Goal: Navigation & Orientation: Find specific page/section

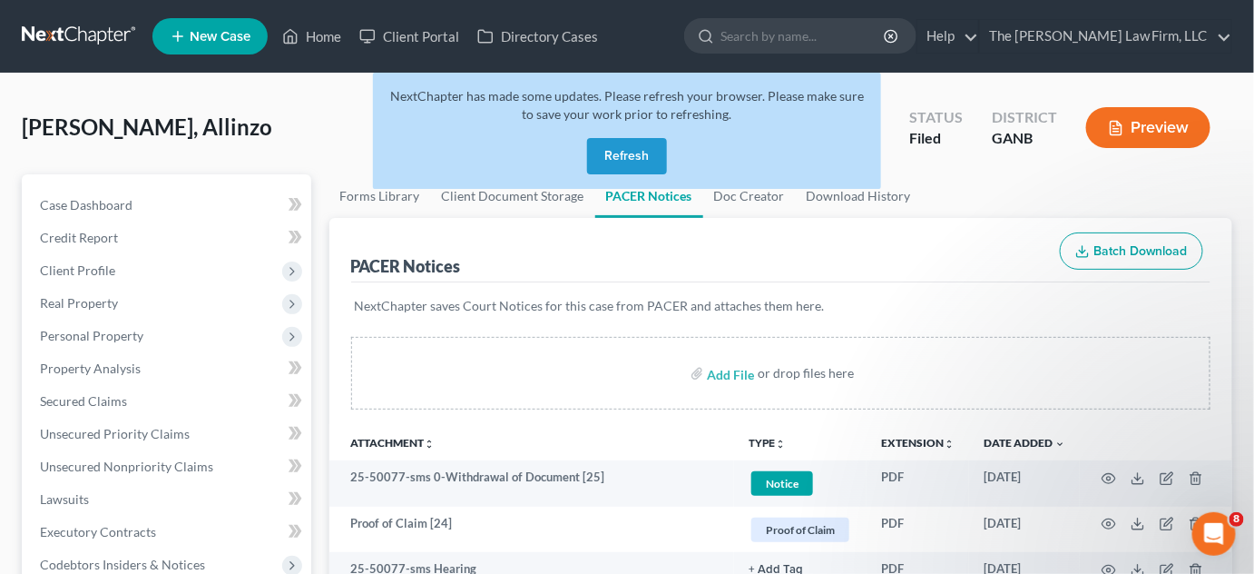
click at [830, 42] on input "search" at bounding box center [804, 36] width 166 height 34
type input "graham"
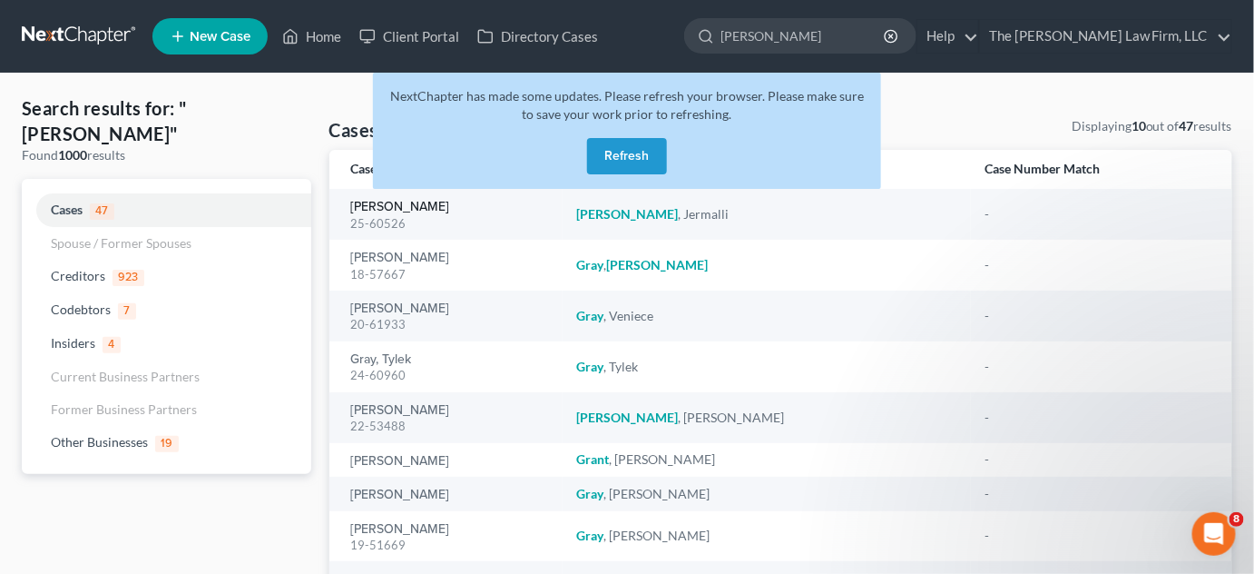
click at [381, 207] on link "[PERSON_NAME]" at bounding box center [400, 207] width 99 height 13
click at [642, 161] on button "Refresh" at bounding box center [627, 156] width 80 height 36
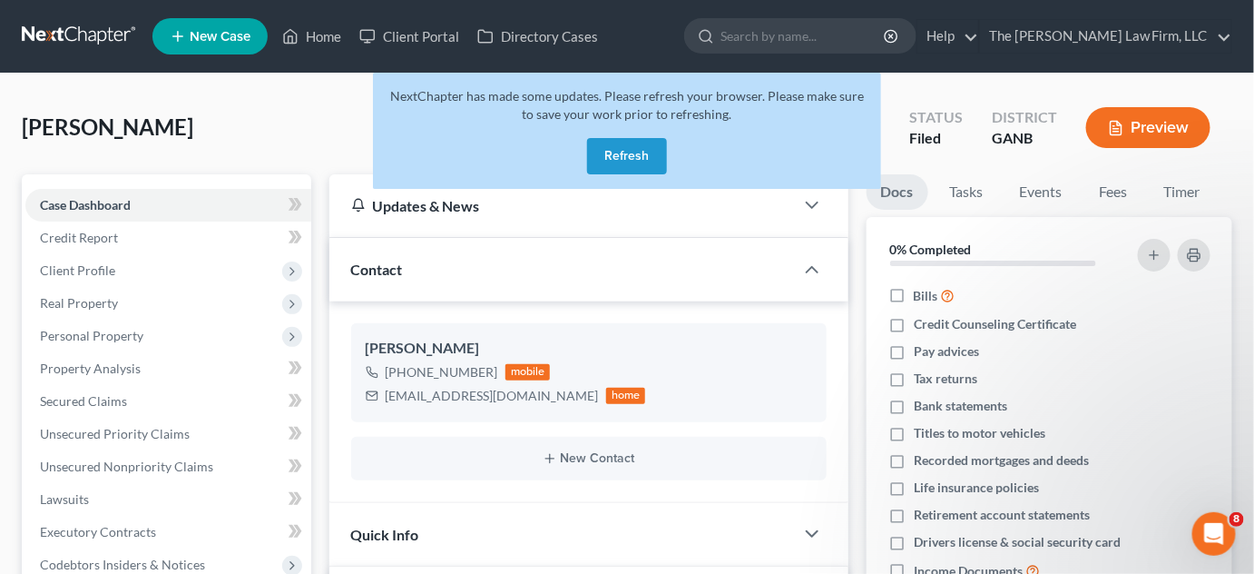
click at [639, 144] on button "Refresh" at bounding box center [627, 156] width 80 height 36
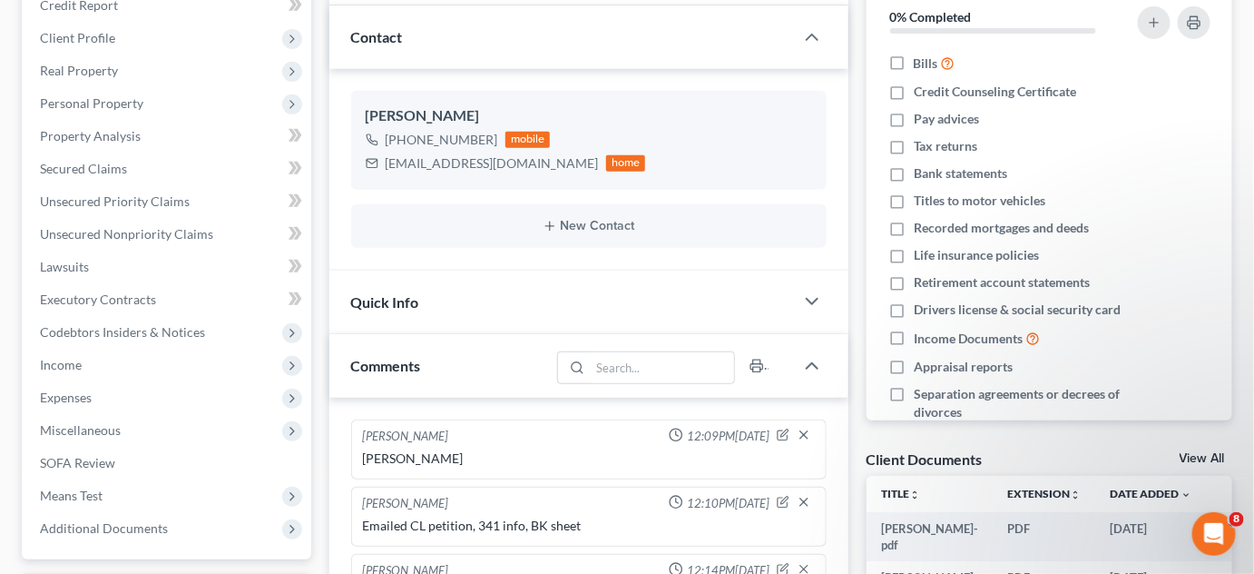
scroll to position [275, 0]
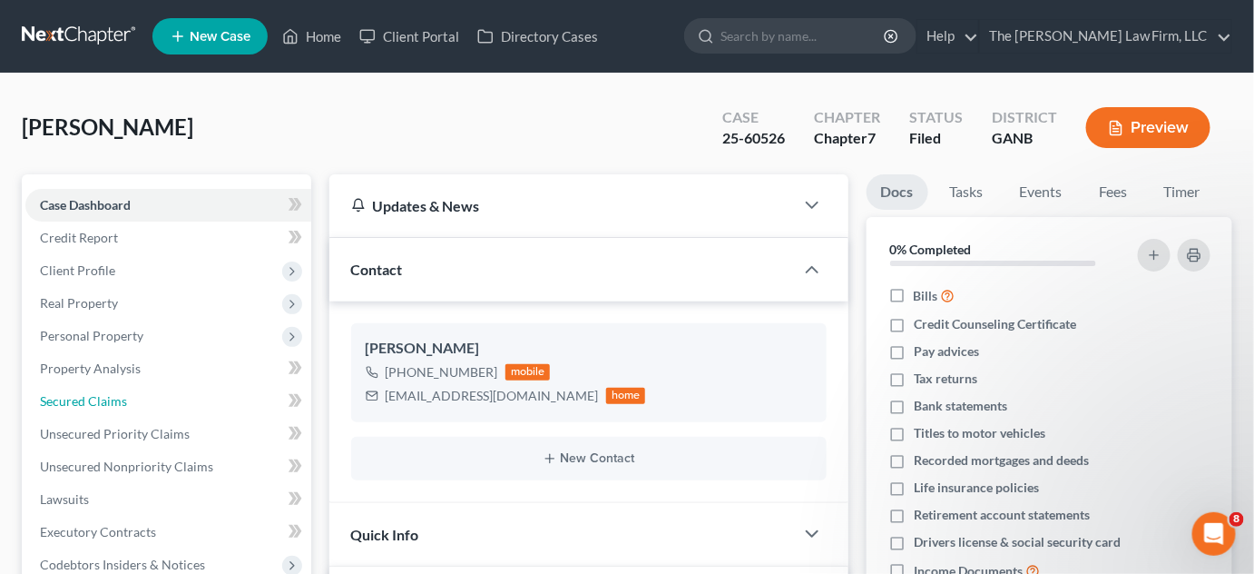
click at [130, 408] on link "Secured Claims" at bounding box center [168, 401] width 286 height 33
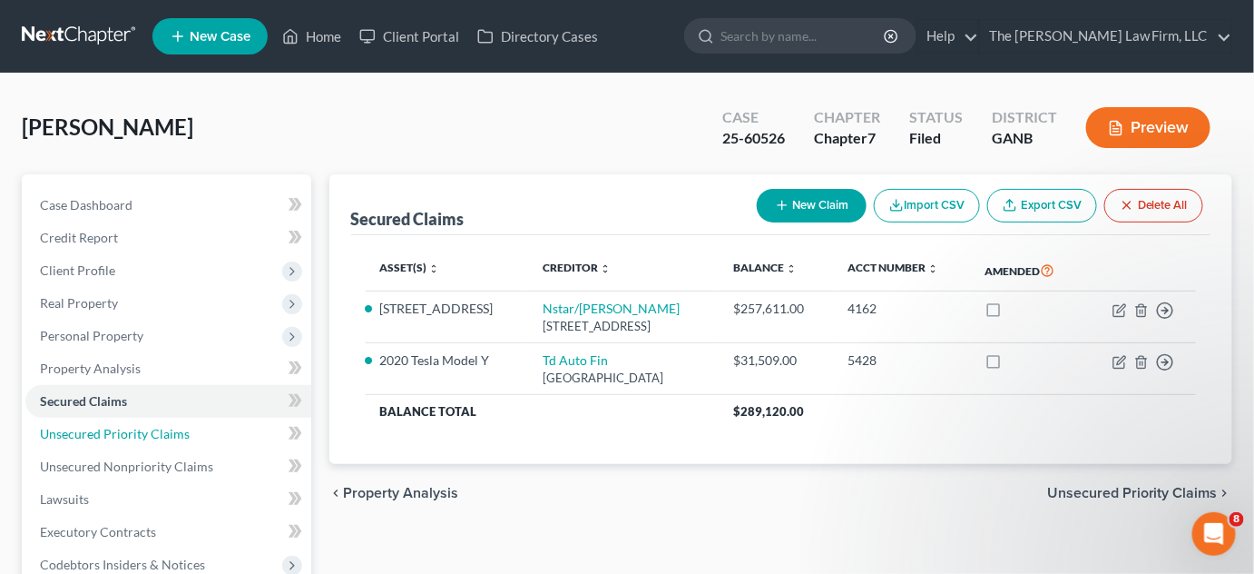
click at [176, 434] on span "Unsecured Priority Claims" at bounding box center [115, 433] width 150 height 15
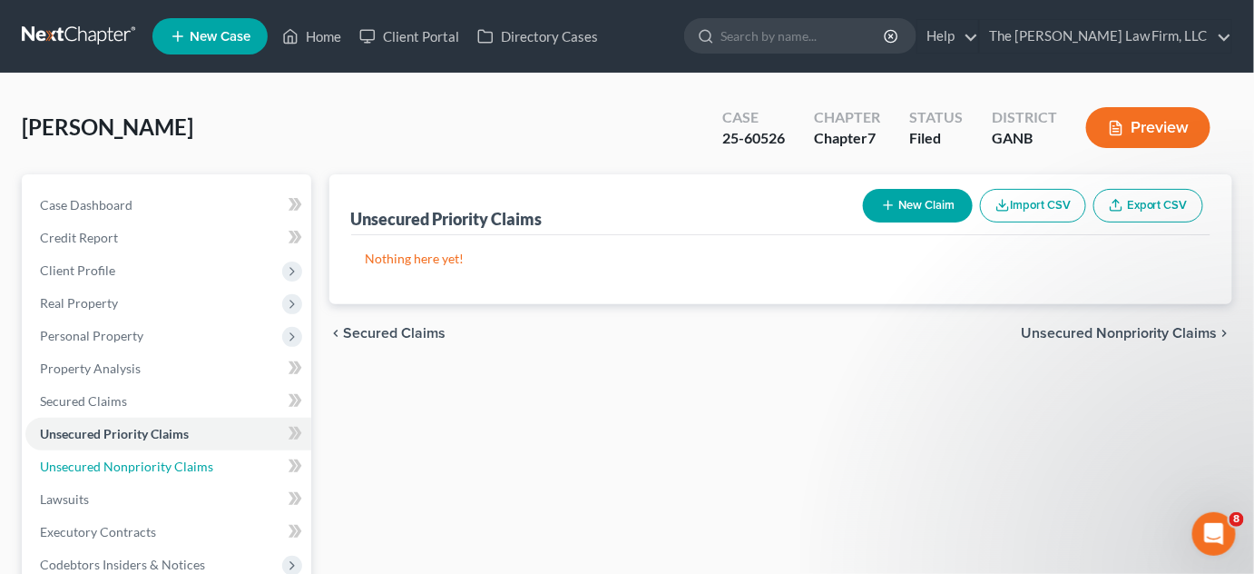
click at [173, 458] on span "Unsecured Nonpriority Claims" at bounding box center [126, 465] width 173 height 15
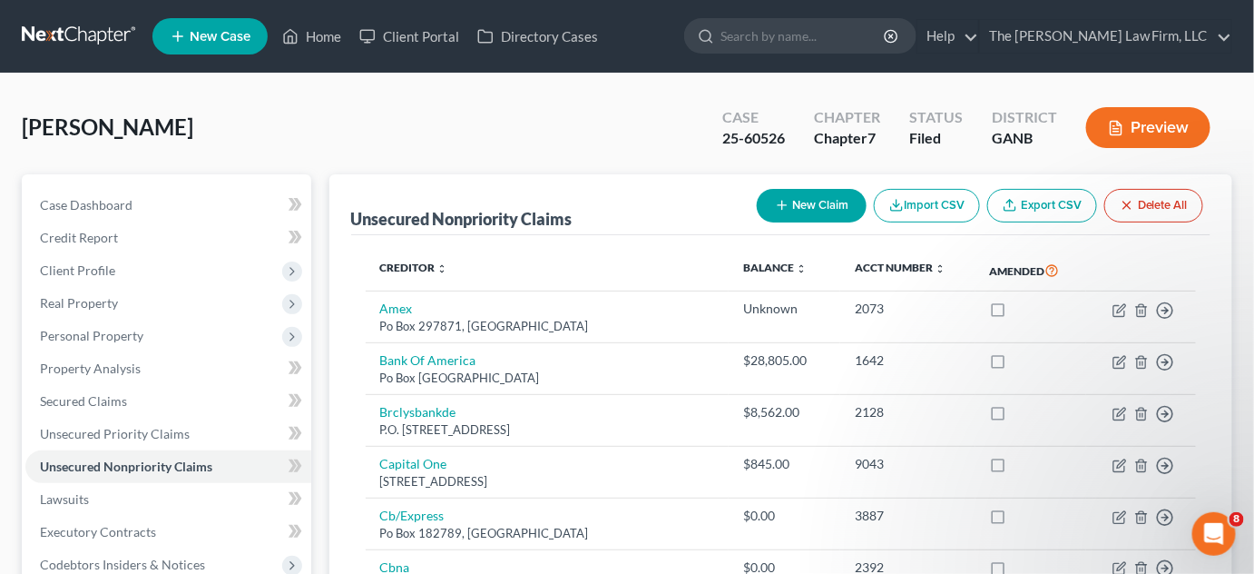
click at [816, 41] on input "search" at bounding box center [804, 36] width 166 height 34
type input "[PERSON_NAME]"
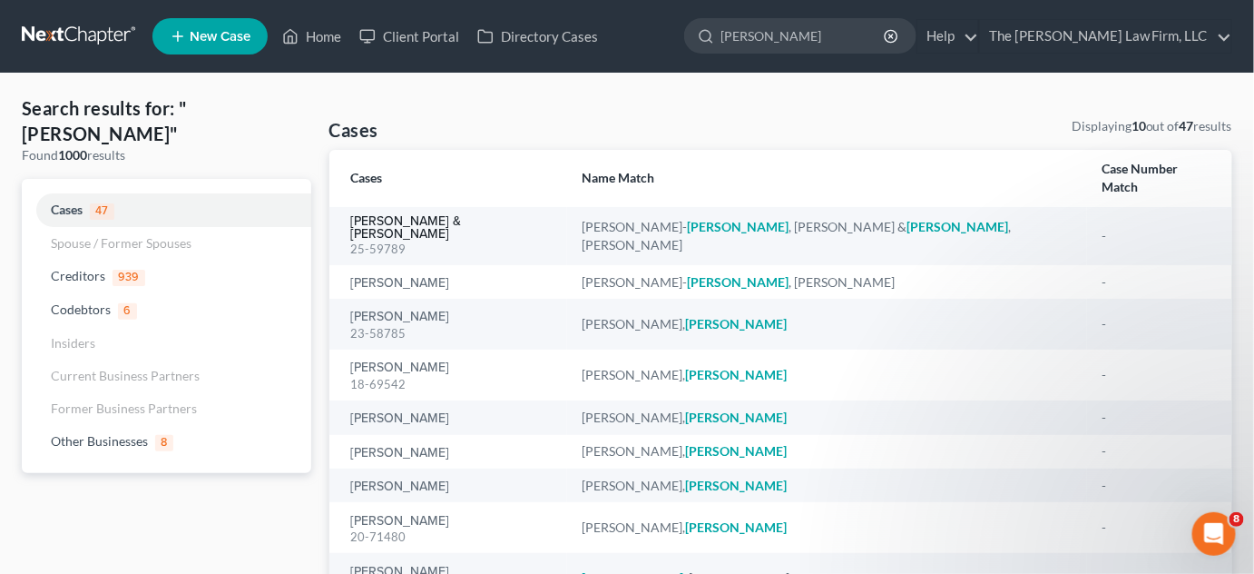
click at [439, 215] on link "[PERSON_NAME] & [PERSON_NAME]" at bounding box center [452, 227] width 202 height 25
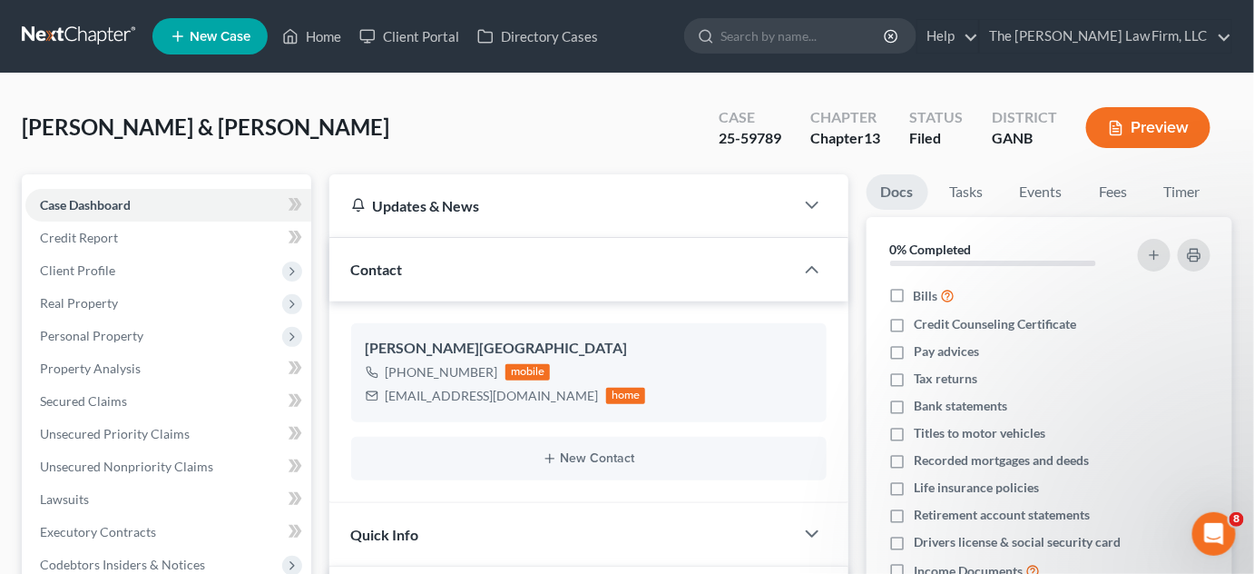
scroll to position [412, 0]
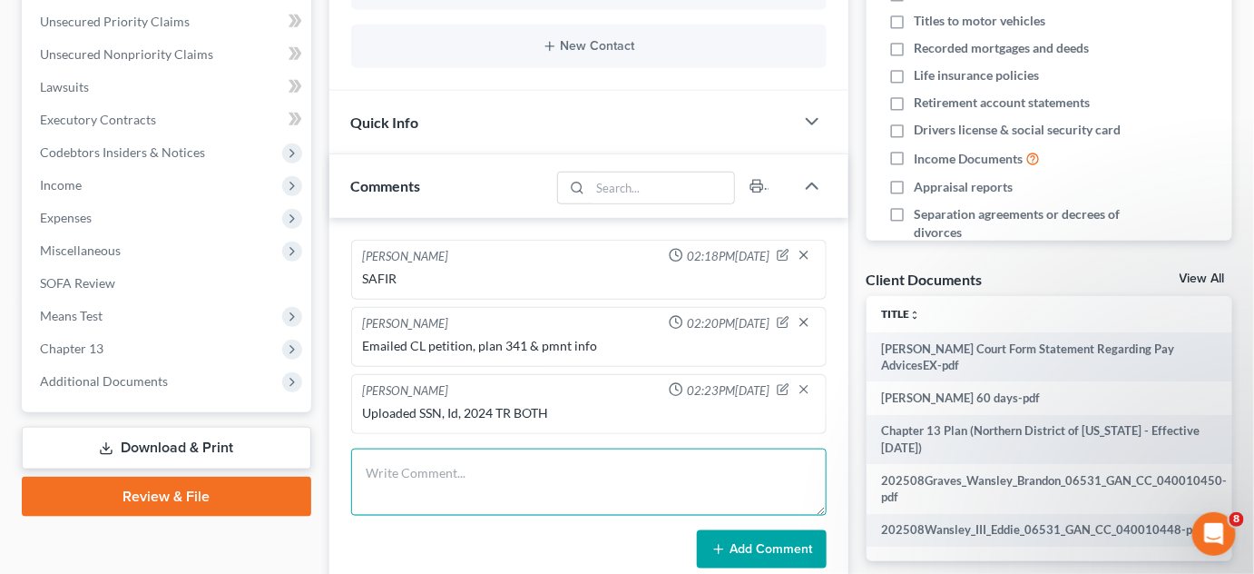
click at [479, 454] on textarea at bounding box center [589, 481] width 476 height 67
click at [447, 467] on textarea "Uploaded ID clar image" at bounding box center [589, 481] width 476 height 67
type textarea "Uploaded ID clear image"
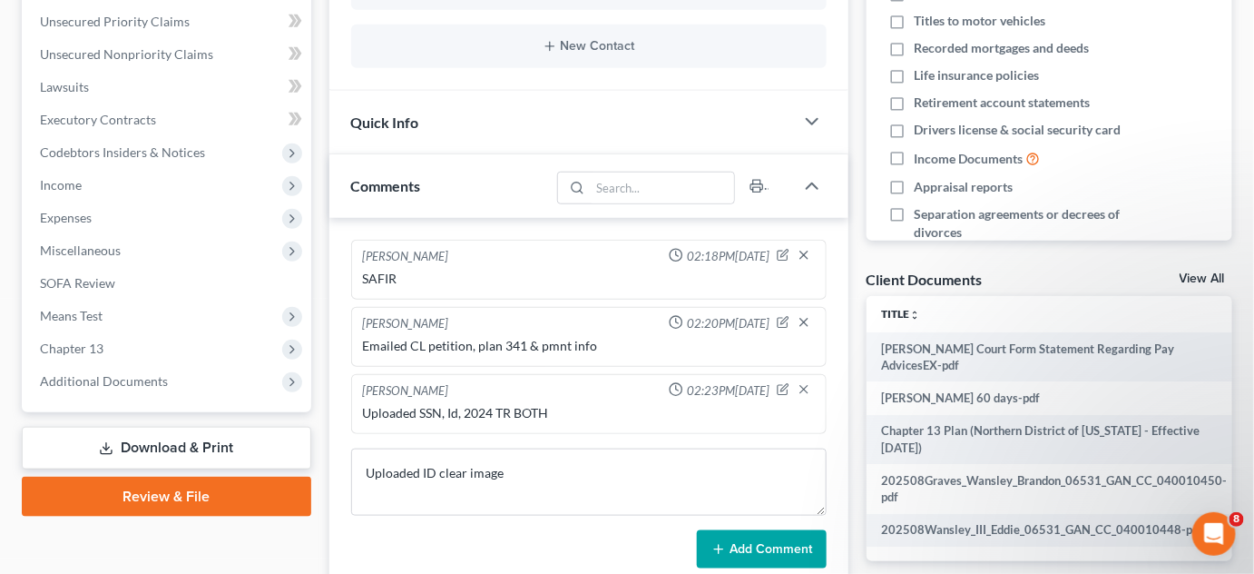
click at [739, 545] on button "Add Comment" at bounding box center [762, 549] width 130 height 38
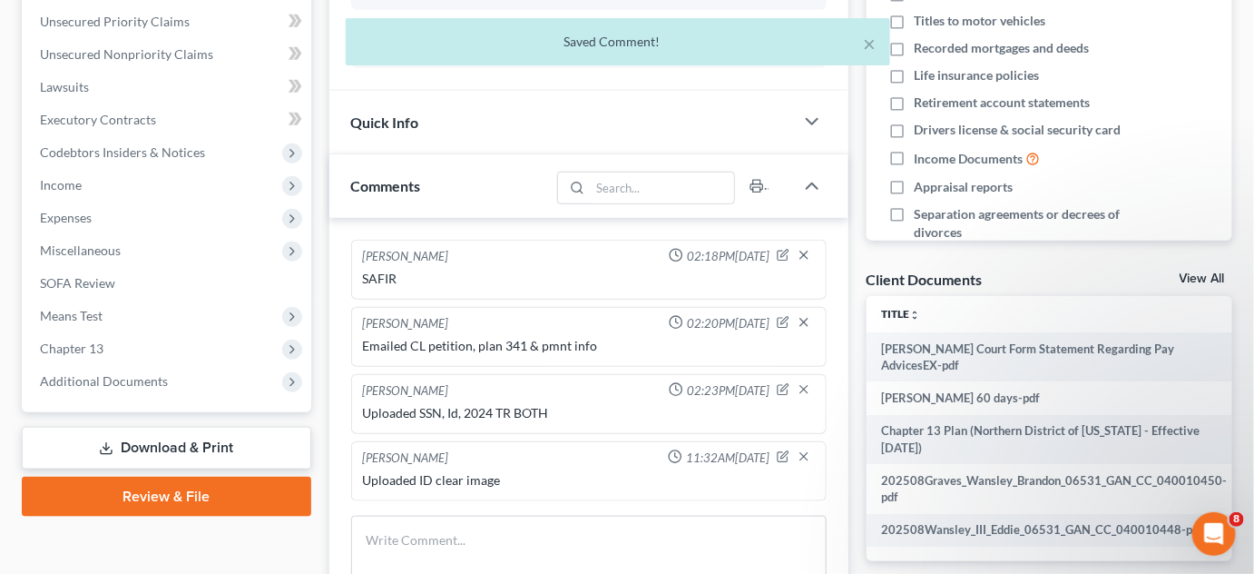
scroll to position [0, 0]
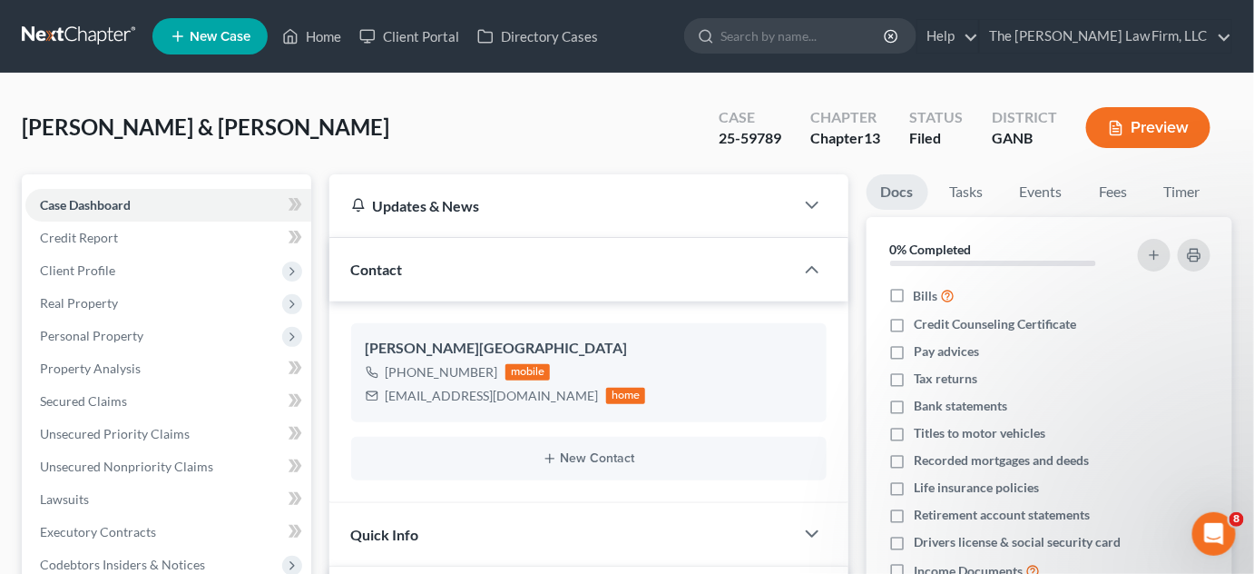
click at [866, 32] on input "search" at bounding box center [804, 36] width 166 height 34
type input "[PERSON_NAME]"
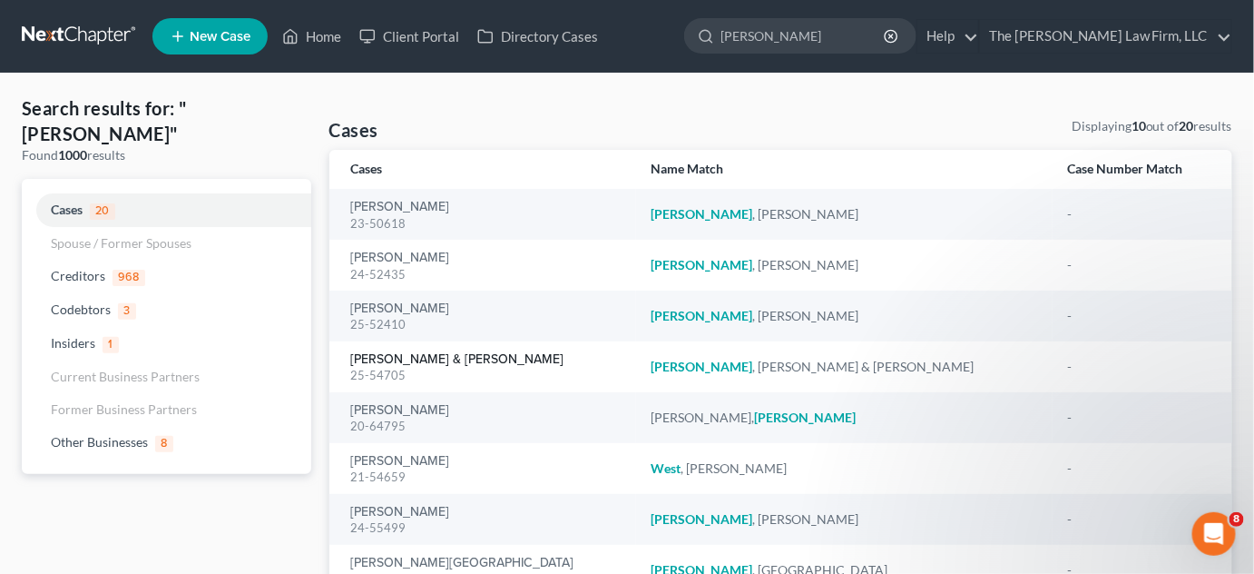
click at [476, 354] on link "[PERSON_NAME] & [PERSON_NAME]" at bounding box center [457, 359] width 213 height 13
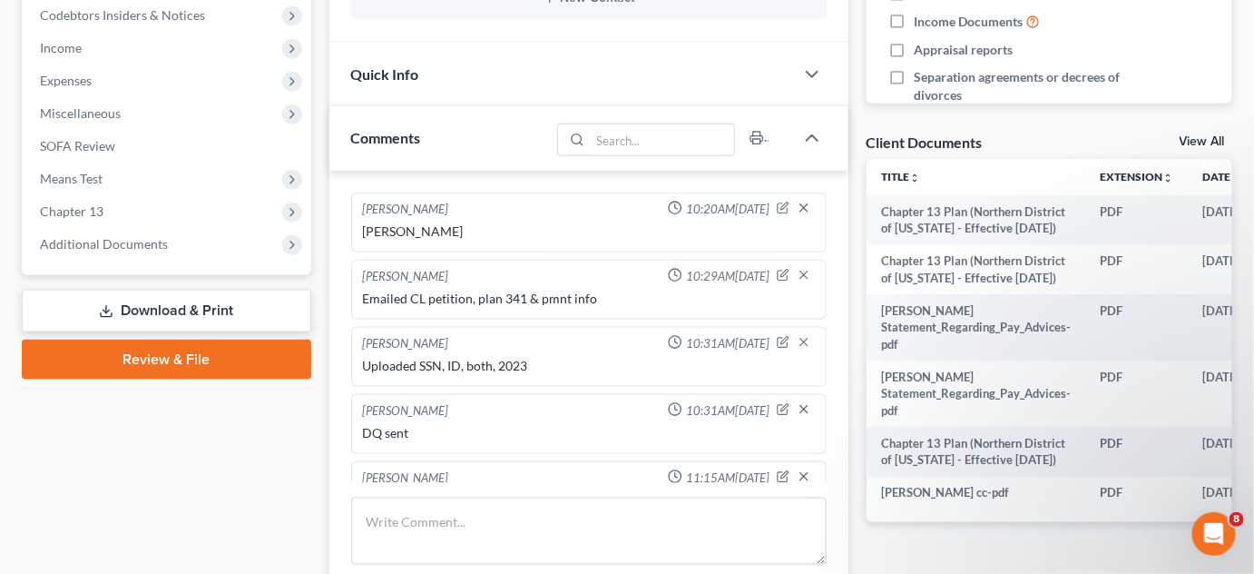
scroll to position [167, 0]
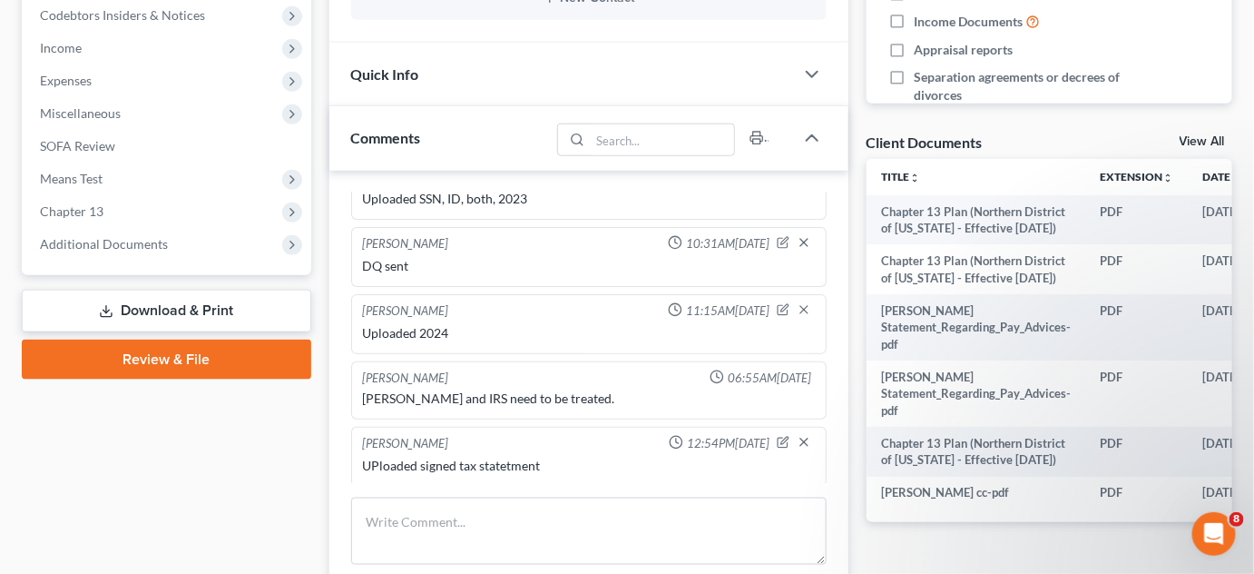
click at [108, 247] on span "Additional Documents" at bounding box center [104, 243] width 128 height 15
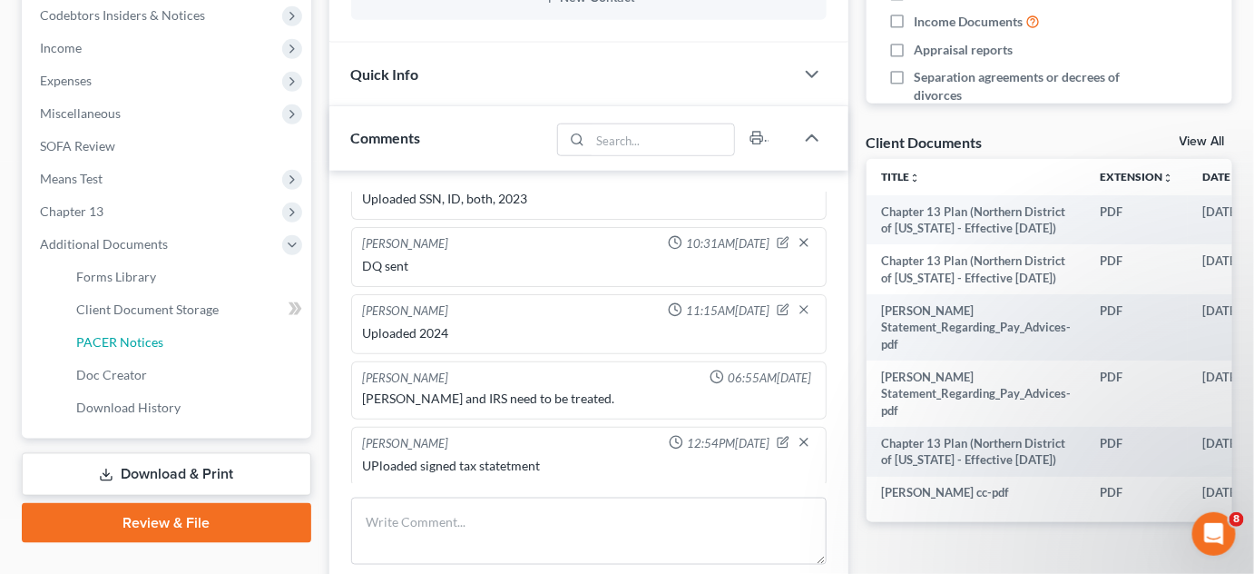
click at [163, 339] on link "PACER Notices" at bounding box center [187, 342] width 250 height 33
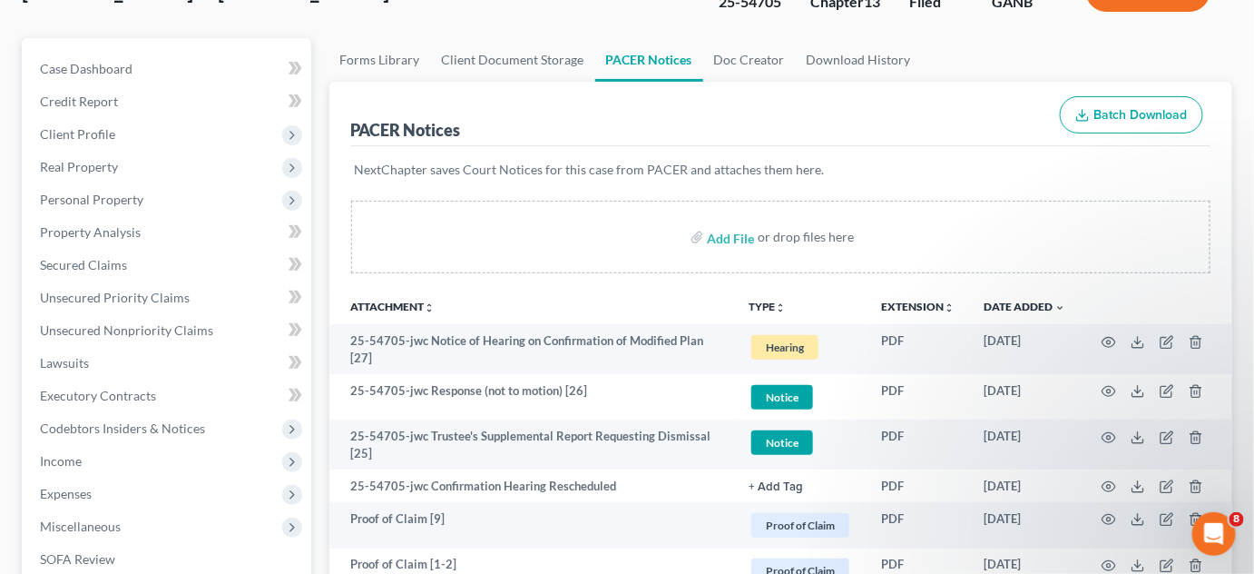
scroll to position [137, 0]
click at [1112, 338] on icon "button" at bounding box center [1109, 341] width 15 height 15
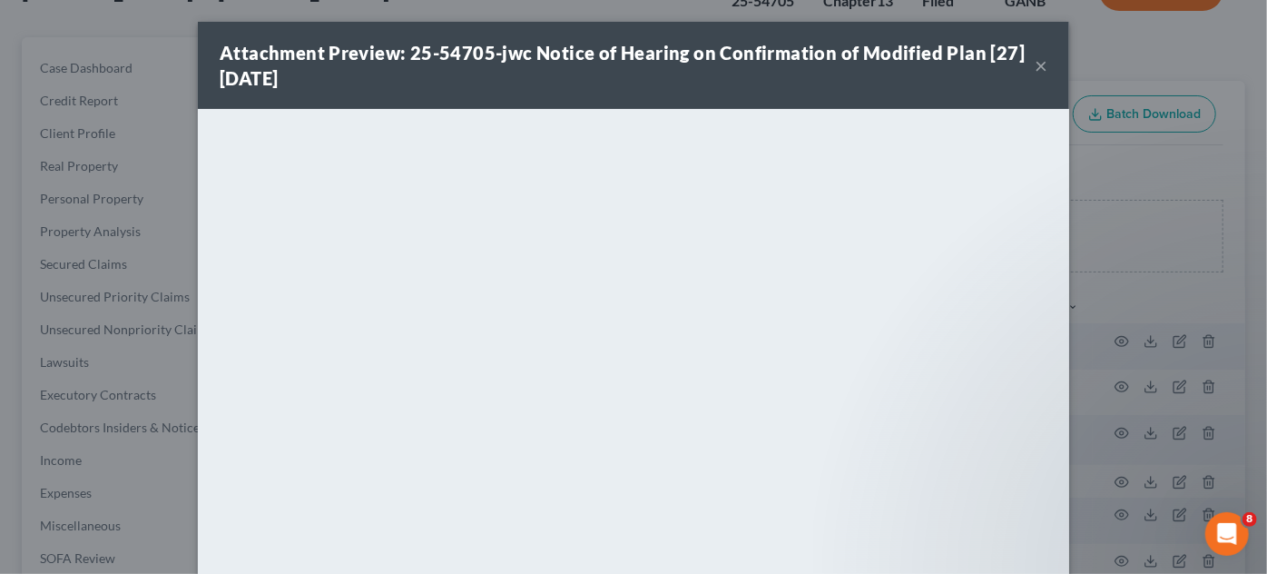
click at [1108, 146] on div "Attachment Preview: 25-54705-jwc Notice of Hearing on Confirmation of Modified …" at bounding box center [633, 287] width 1267 height 574
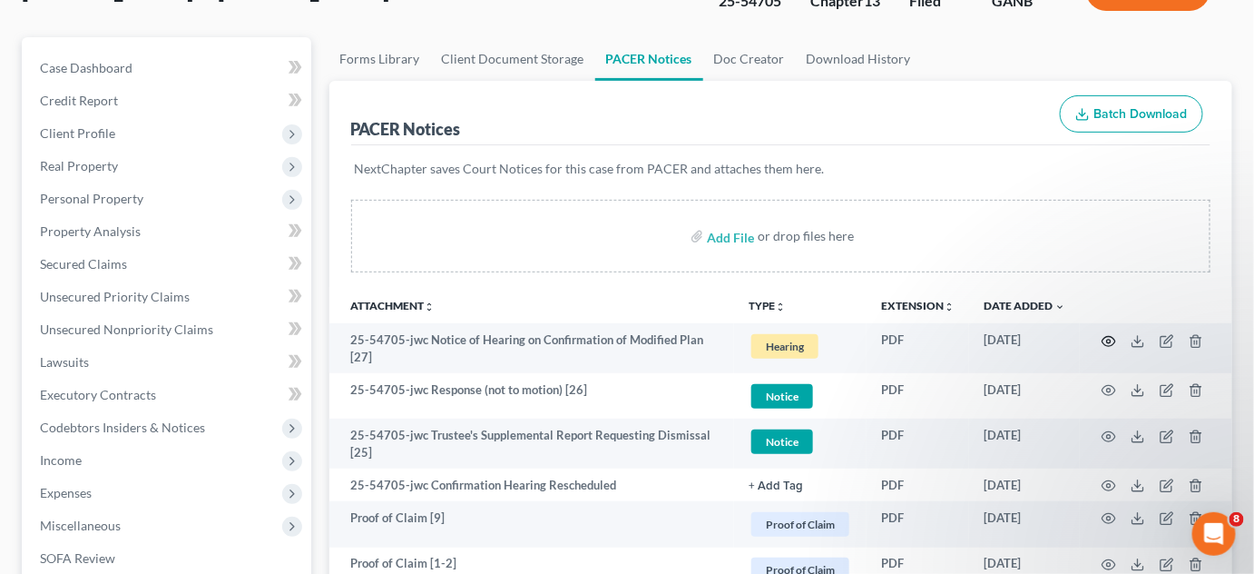
click at [1109, 340] on circle "button" at bounding box center [1109, 341] width 4 height 4
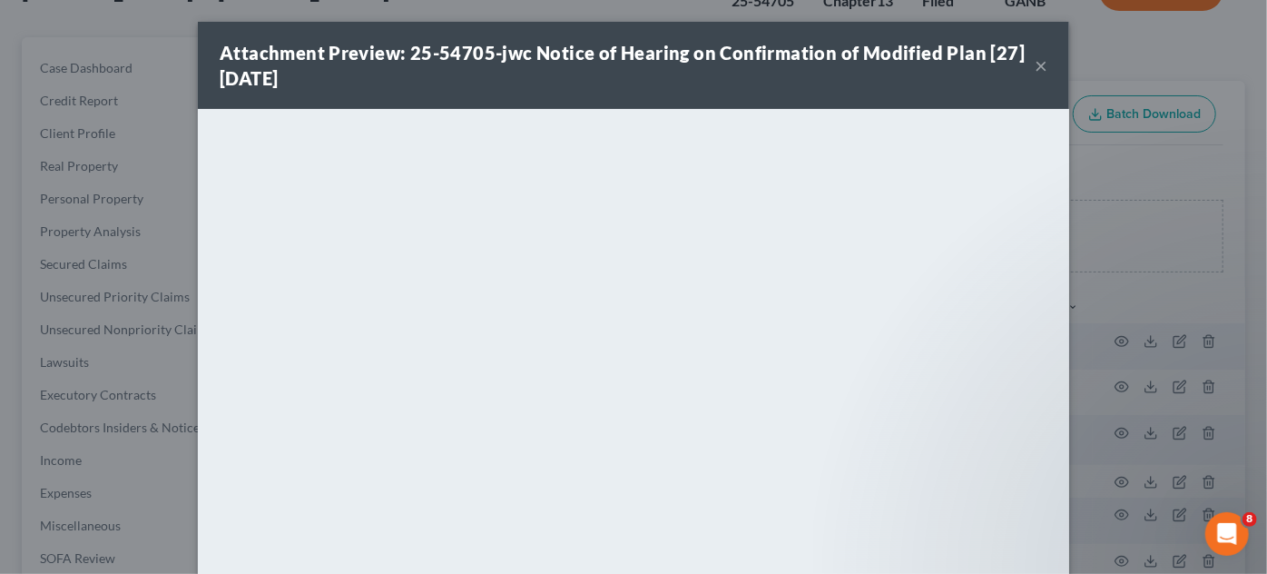
drag, startPoint x: 617, startPoint y: 82, endPoint x: 1067, endPoint y: 74, distance: 450.2
click at [617, 82] on div "Attachment Preview: 25-54705-jwc Notice of Hearing on Confirmation of Modified …" at bounding box center [627, 65] width 815 height 51
click at [1035, 64] on button "×" at bounding box center [1041, 65] width 13 height 22
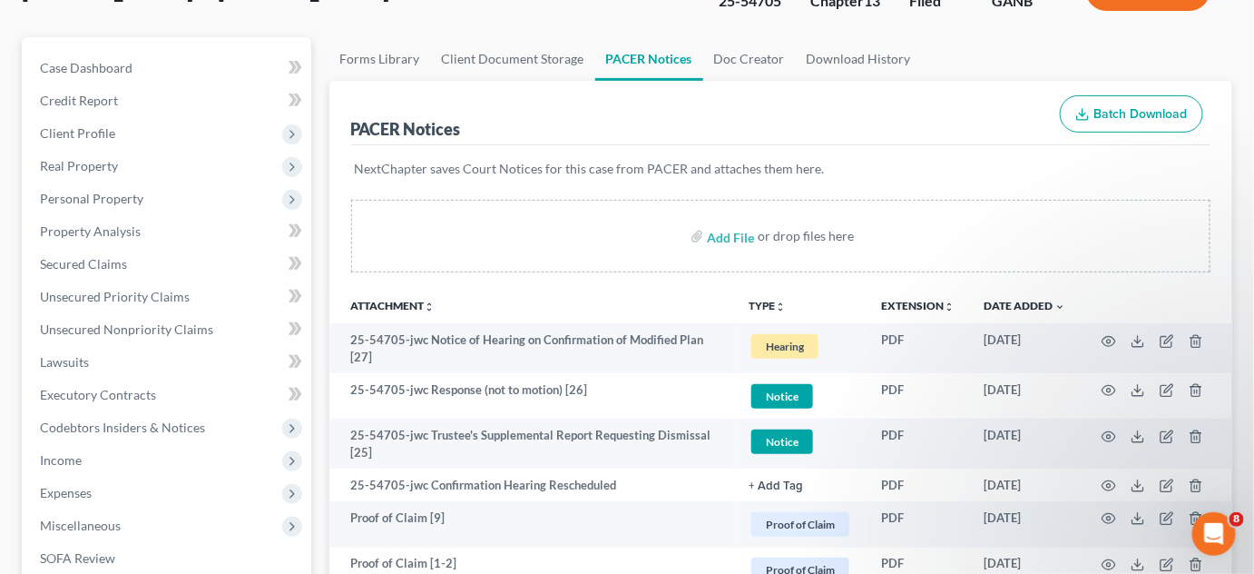
click at [51, 131] on span "Client Profile" at bounding box center [77, 132] width 75 height 15
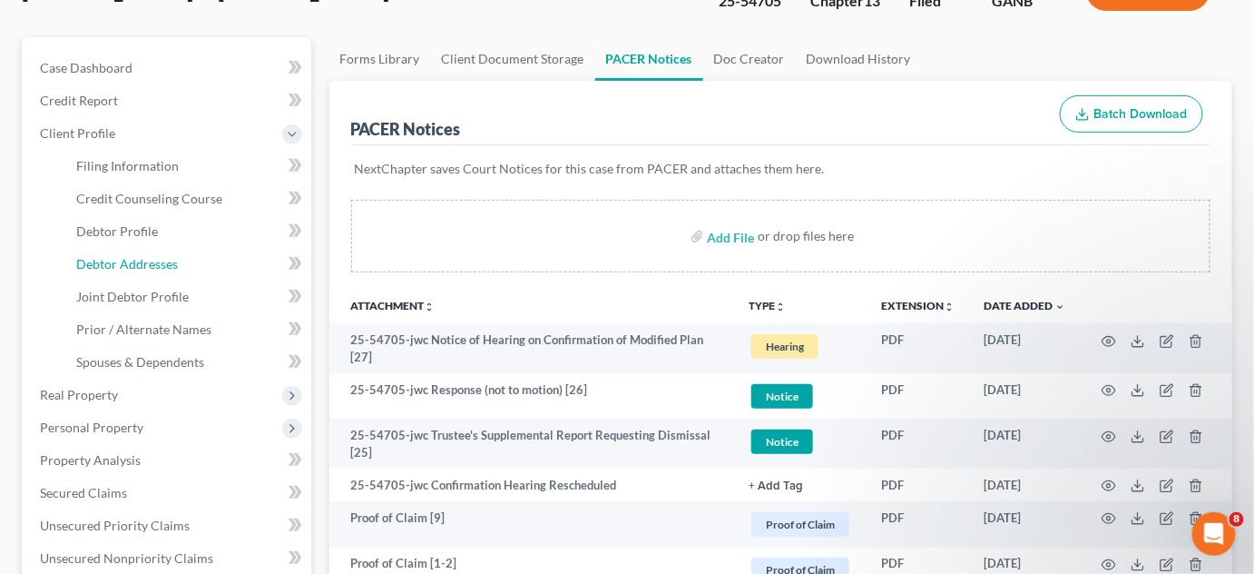
click at [89, 266] on span "Debtor Addresses" at bounding box center [127, 263] width 102 height 15
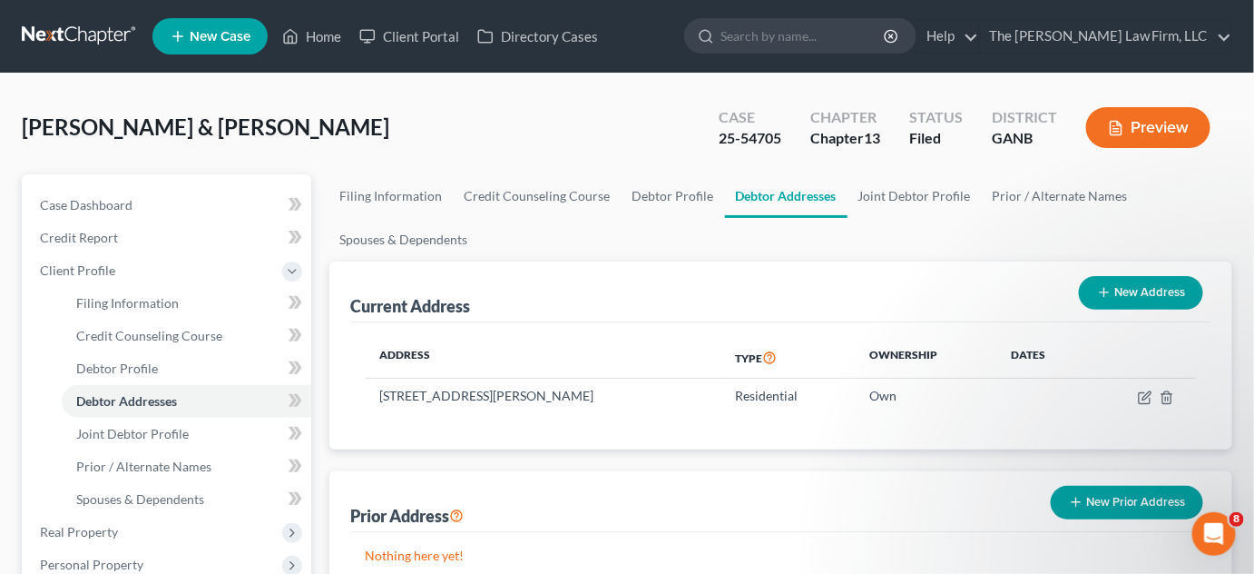
drag, startPoint x: 804, startPoint y: 62, endPoint x: 747, endPoint y: 60, distance: 57.2
click at [804, 62] on nav "Home New Case Client Portal Directory Cases The [PERSON_NAME] Law Firm, LLC [EM…" at bounding box center [627, 36] width 1254 height 73
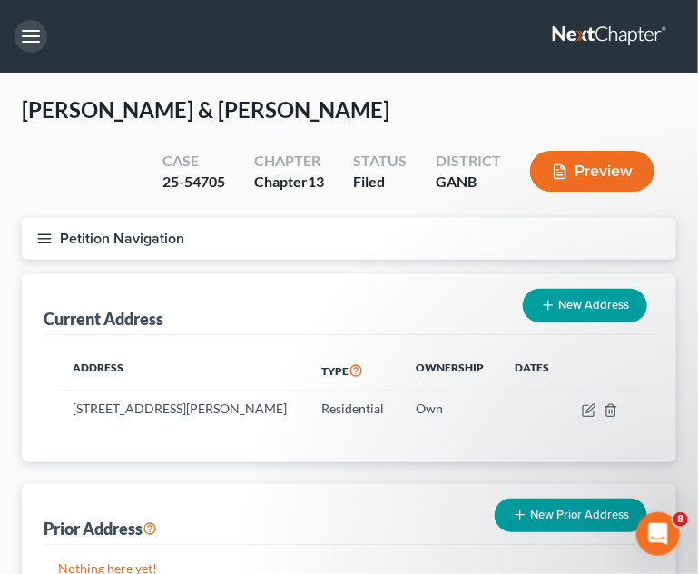
click at [17, 37] on button "button" at bounding box center [31, 36] width 33 height 33
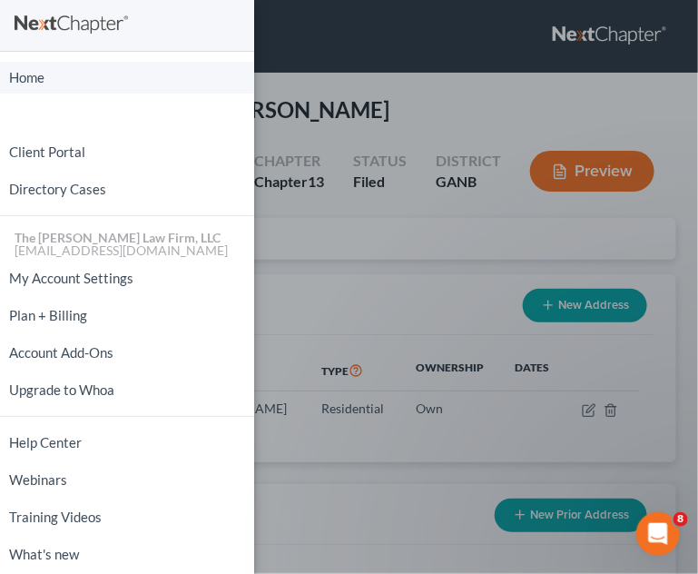
click at [30, 76] on link "Home" at bounding box center [127, 78] width 254 height 32
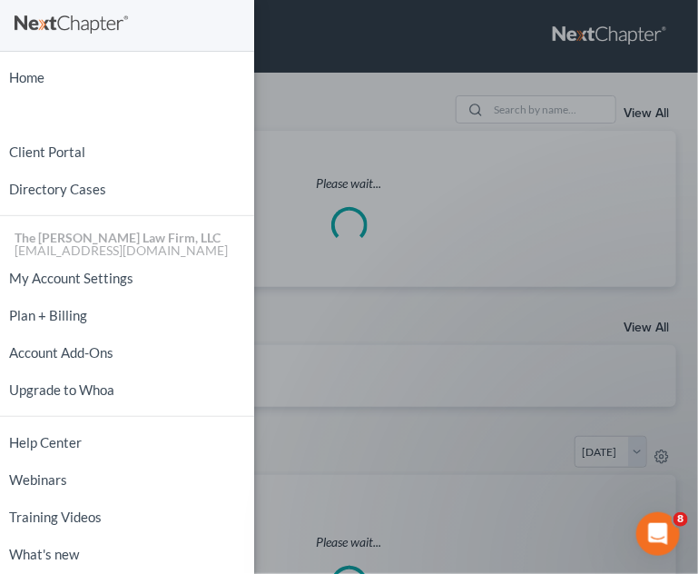
click at [526, 108] on div "Home New Case Client Portal Directory Cases The [PERSON_NAME] Law Firm, LLC [EM…" at bounding box center [349, 287] width 698 height 574
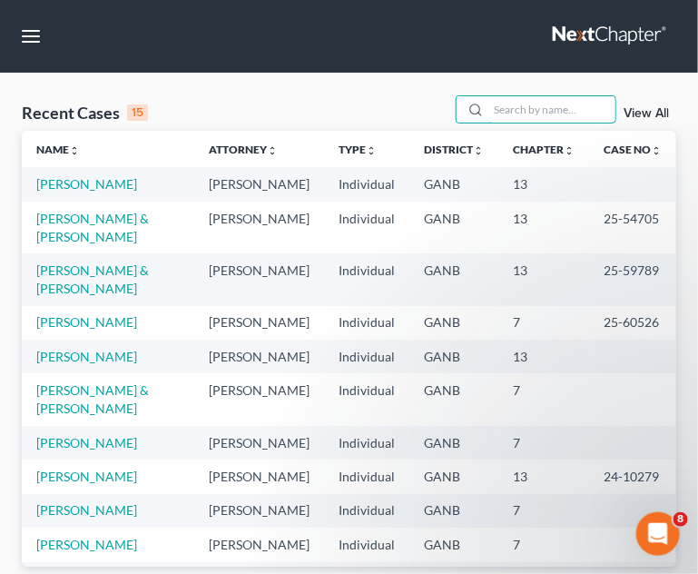
click at [521, 108] on input "search" at bounding box center [551, 109] width 127 height 26
type input "[PERSON_NAME]"
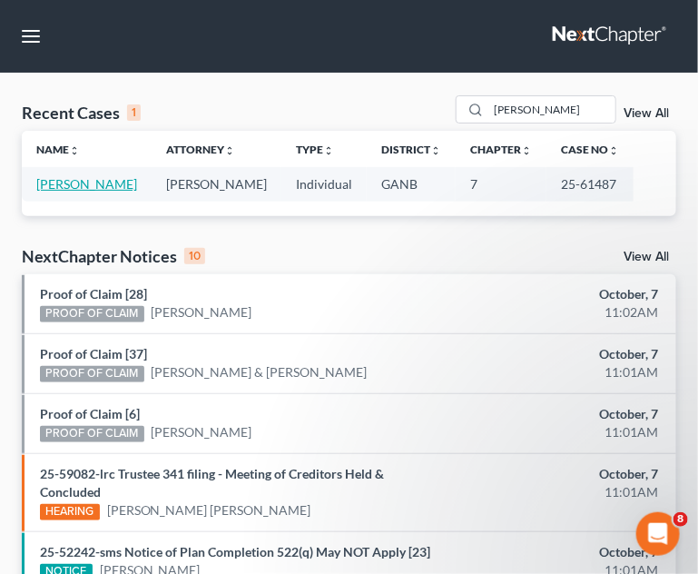
click at [86, 185] on link "[PERSON_NAME]" at bounding box center [86, 183] width 101 height 15
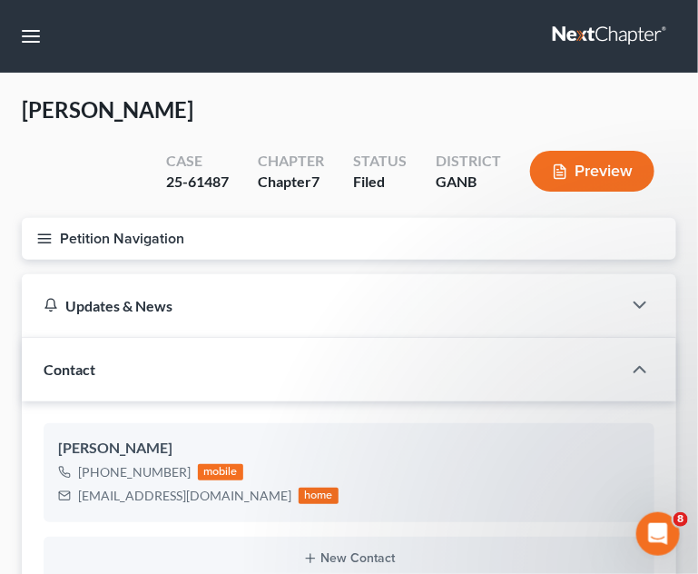
click at [39, 241] on icon "button" at bounding box center [44, 239] width 16 height 16
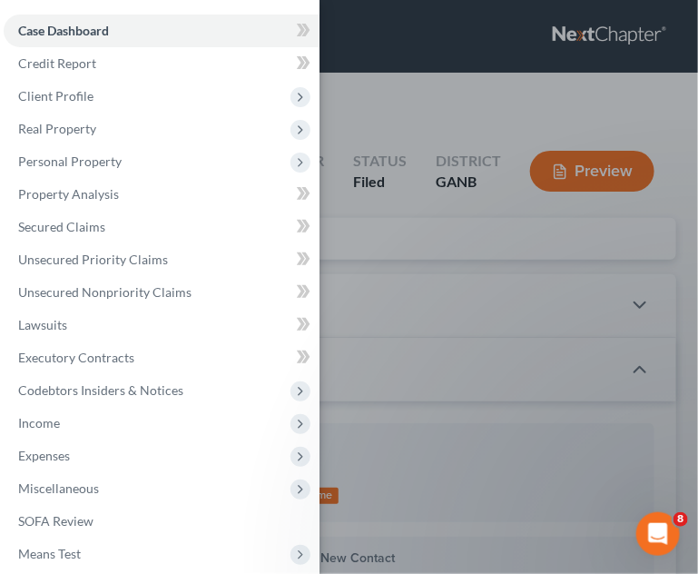
click at [457, 72] on div "Case Dashboard Payments Invoices Payments Payments Credit Report Client Profile" at bounding box center [349, 287] width 698 height 574
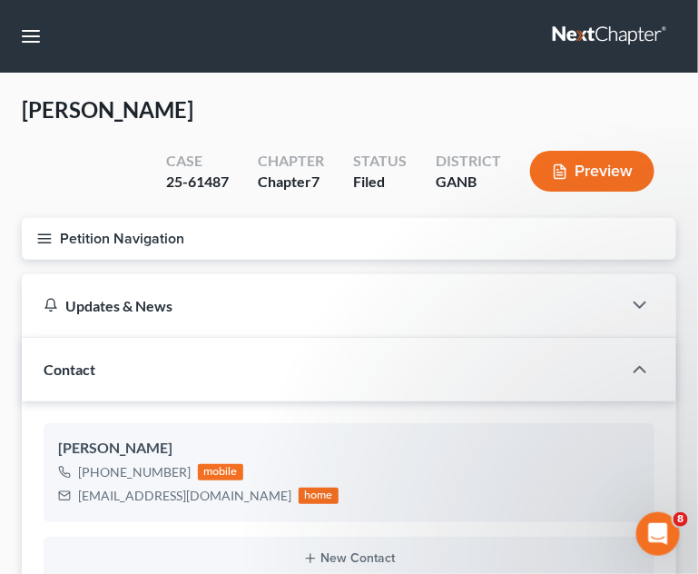
click at [51, 242] on icon "button" at bounding box center [44, 239] width 16 height 16
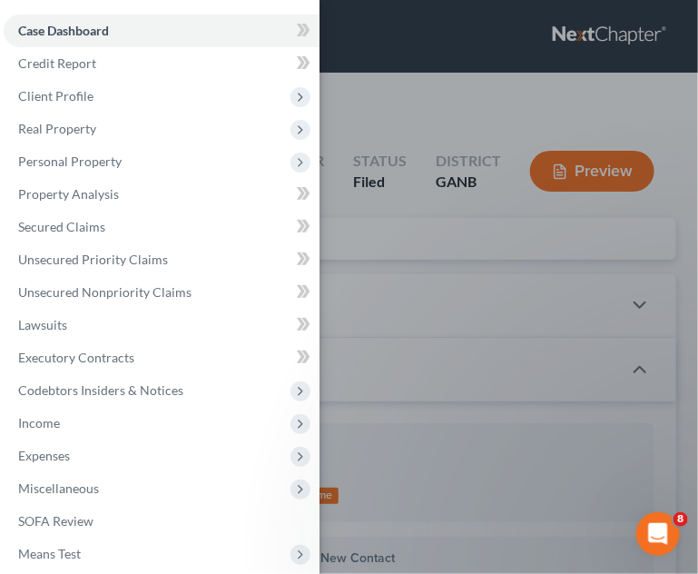
click at [57, 99] on span "Client Profile" at bounding box center [55, 95] width 75 height 15
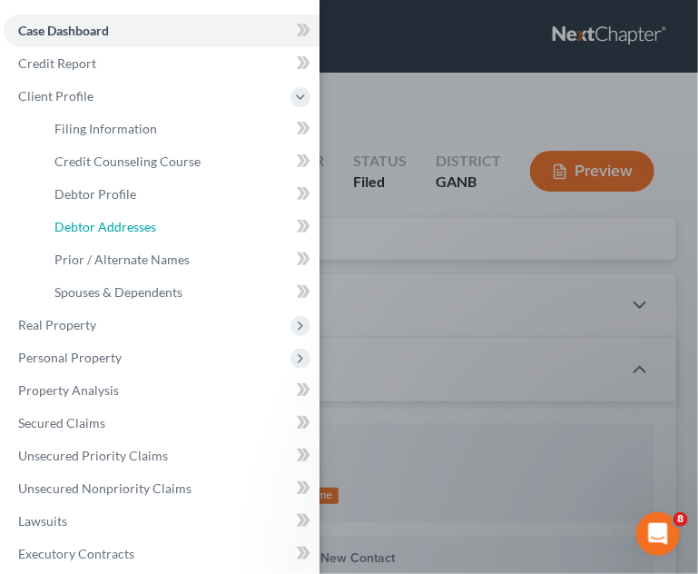
click at [102, 227] on span "Debtor Addresses" at bounding box center [105, 226] width 102 height 15
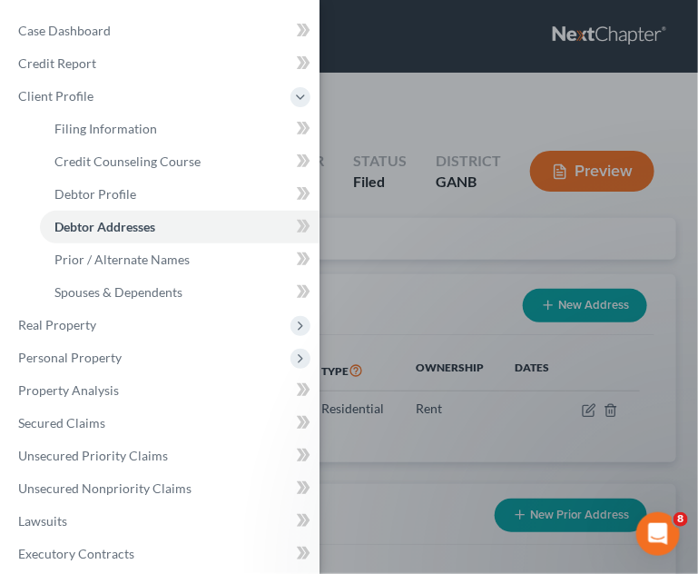
click at [442, 94] on div "Case Dashboard Payments Invoices Payments Payments Credit Report Client Profile" at bounding box center [349, 287] width 698 height 574
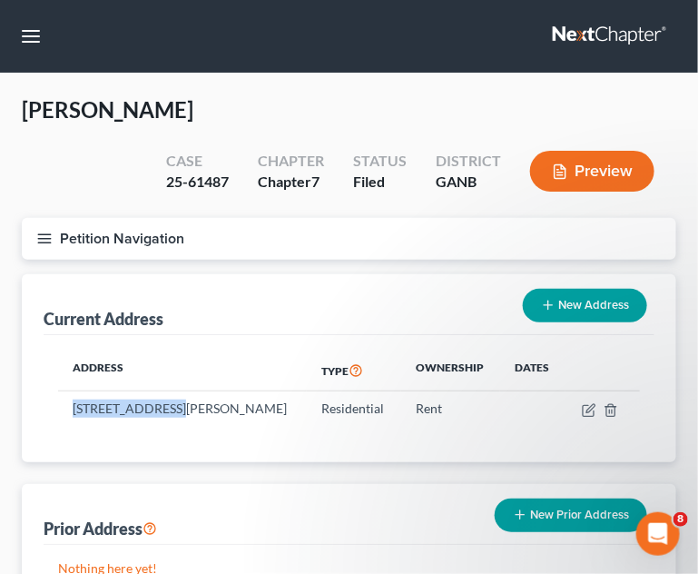
drag, startPoint x: 170, startPoint y: 404, endPoint x: 82, endPoint y: 406, distance: 88.1
click at [70, 406] on td "[STREET_ADDRESS][PERSON_NAME]" at bounding box center [182, 408] width 249 height 34
copy td "[STREET_ADDRESS][PERSON_NAME]"
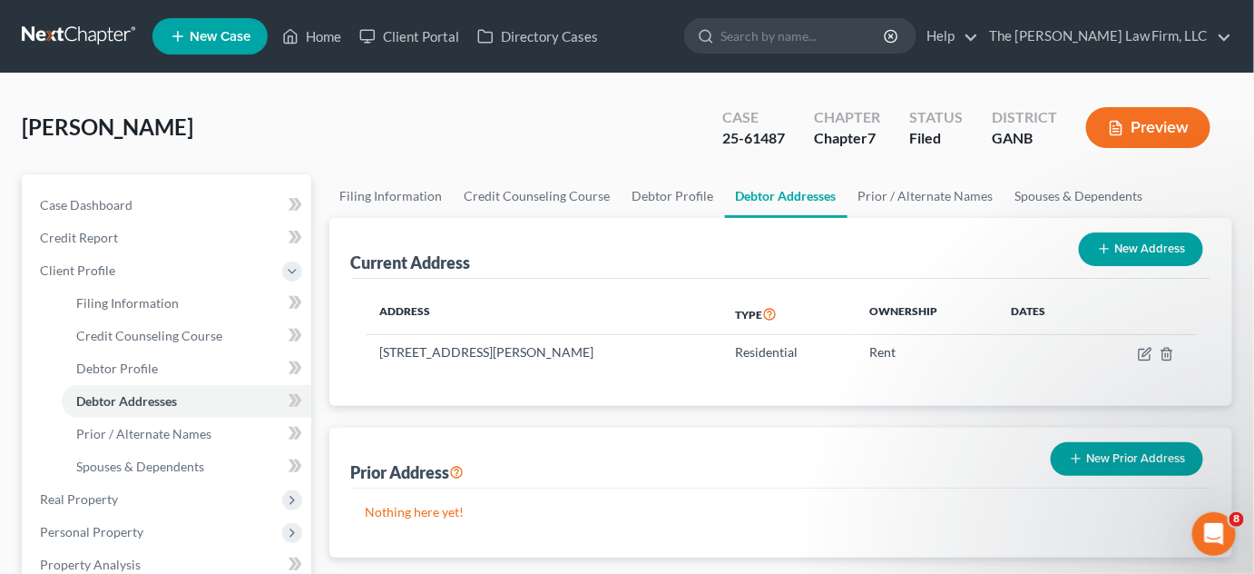
drag, startPoint x: 880, startPoint y: 34, endPoint x: 893, endPoint y: 25, distance: 15.6
click at [883, 31] on input "search" at bounding box center [804, 36] width 166 height 34
type input "[PERSON_NAME]"
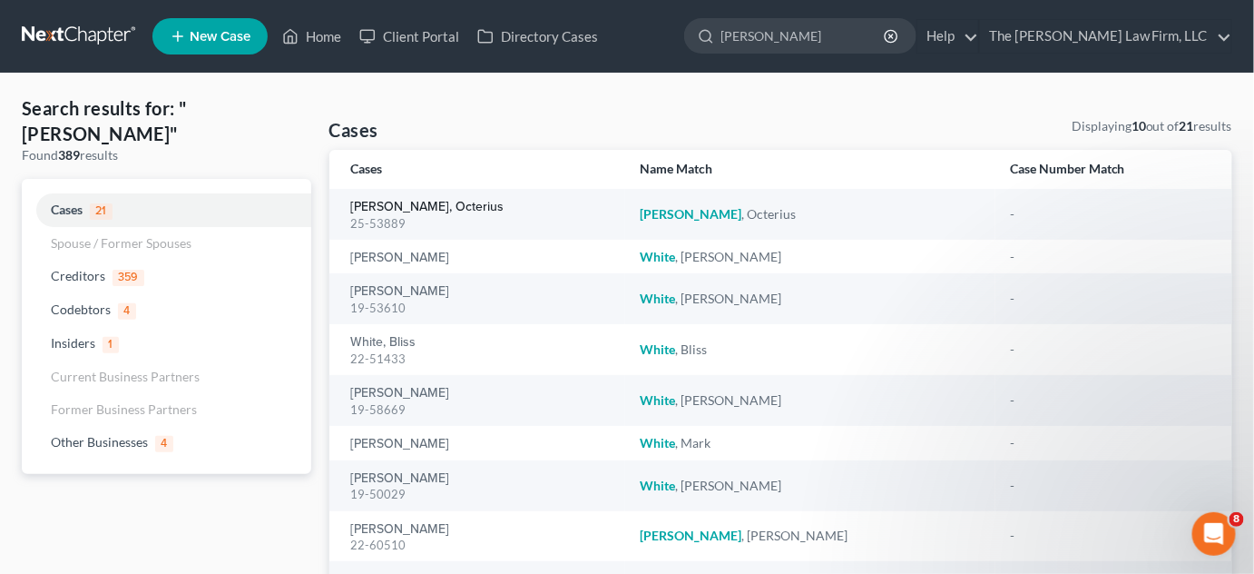
click at [378, 205] on link "[PERSON_NAME], Octerius" at bounding box center [427, 207] width 153 height 13
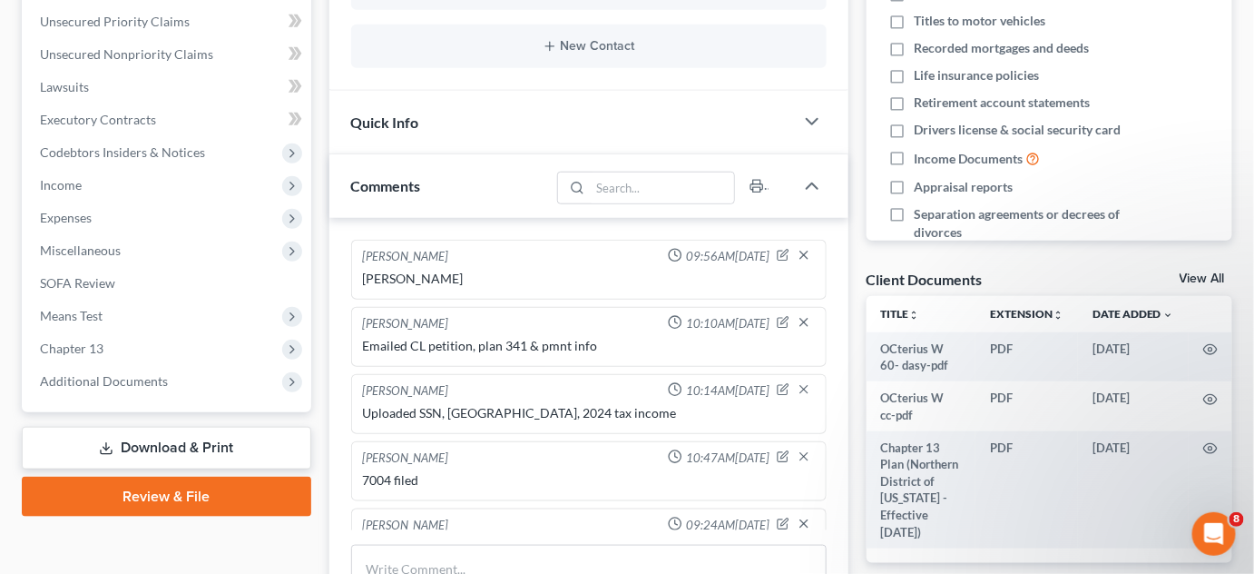
scroll to position [102, 0]
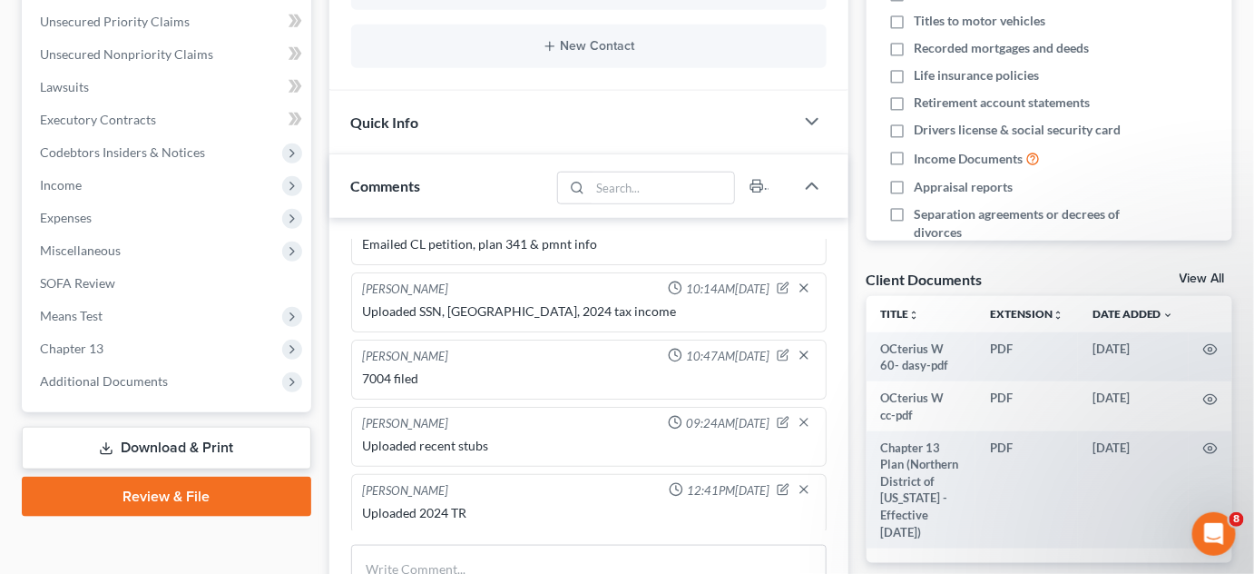
click at [74, 388] on span "Additional Documents" at bounding box center [168, 381] width 286 height 33
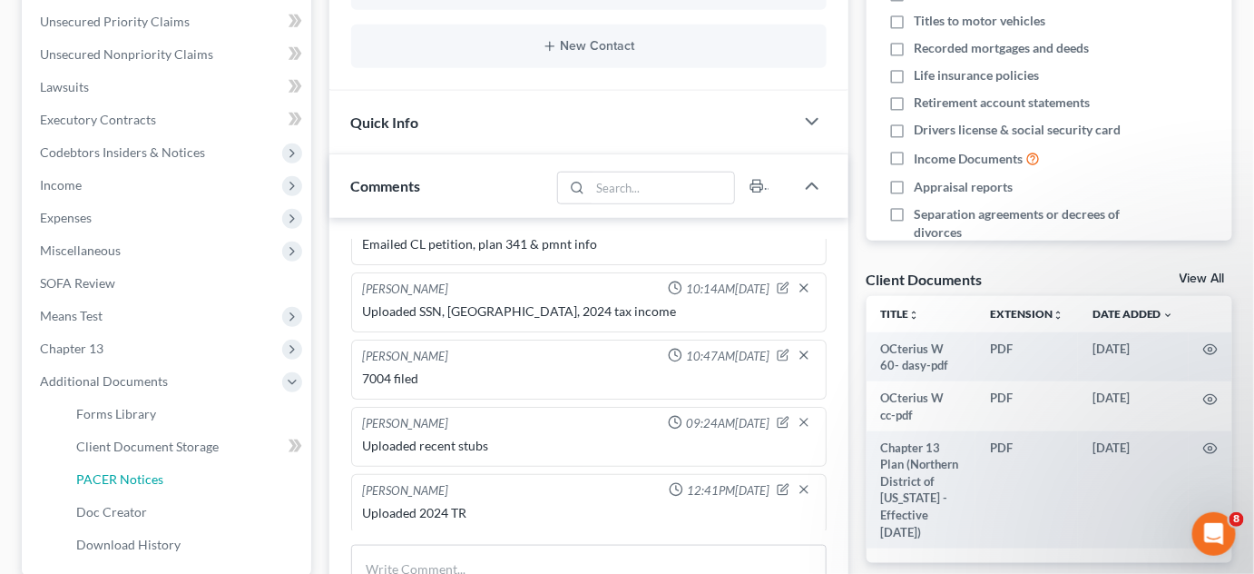
click at [121, 477] on span "PACER Notices" at bounding box center [119, 478] width 87 height 15
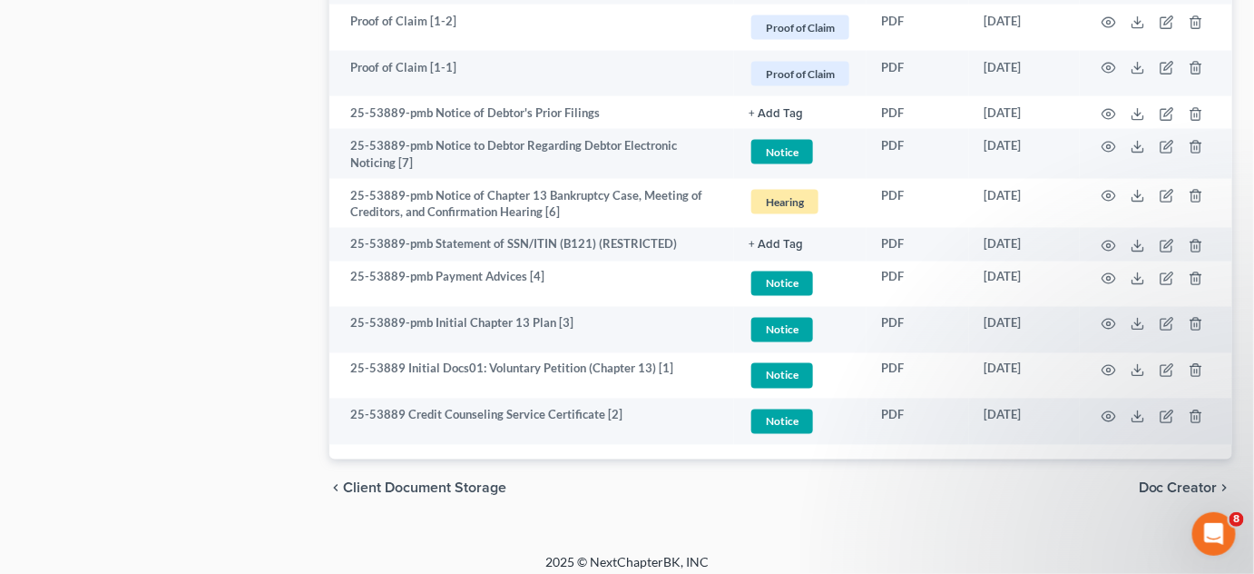
scroll to position [3228, 0]
